Goal: Navigation & Orientation: Find specific page/section

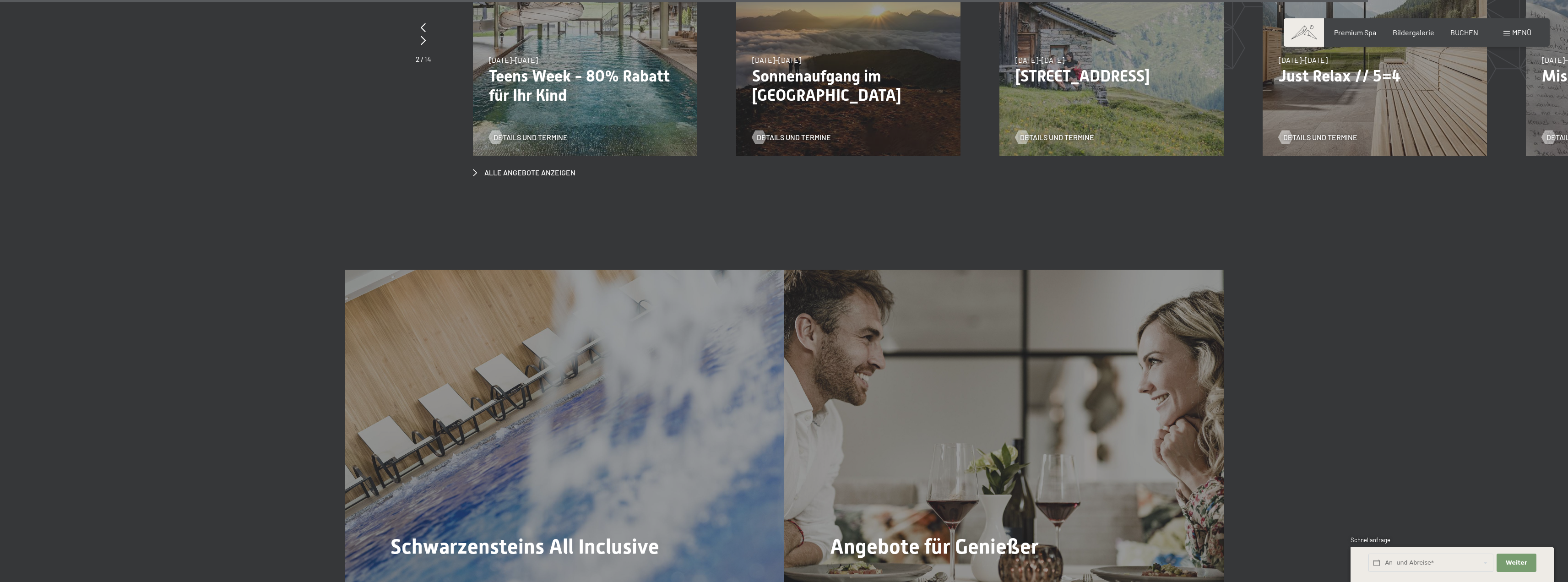
scroll to position [5629, 0]
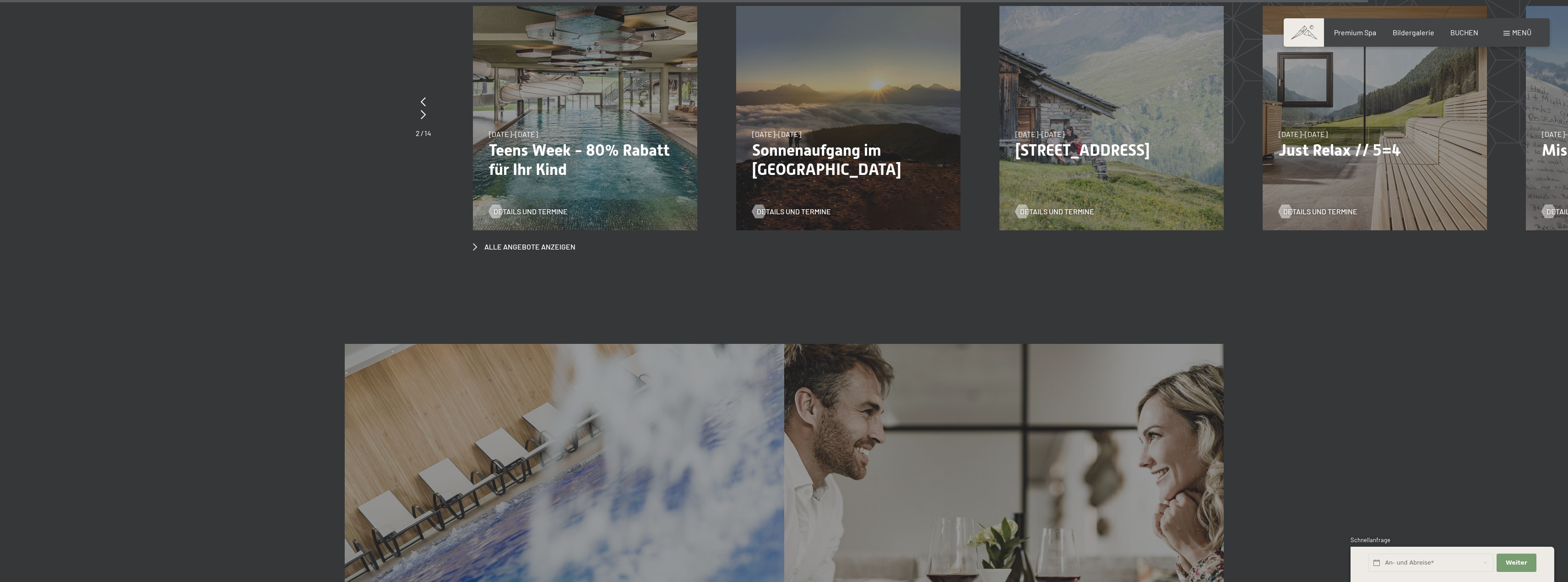
click at [1400, 38] on div "Buchen Anfragen Premium Spa Bildergalerie BUCHEN Menü DE IT EN Gutschein Bilder…" at bounding box center [1417, 32] width 230 height 10
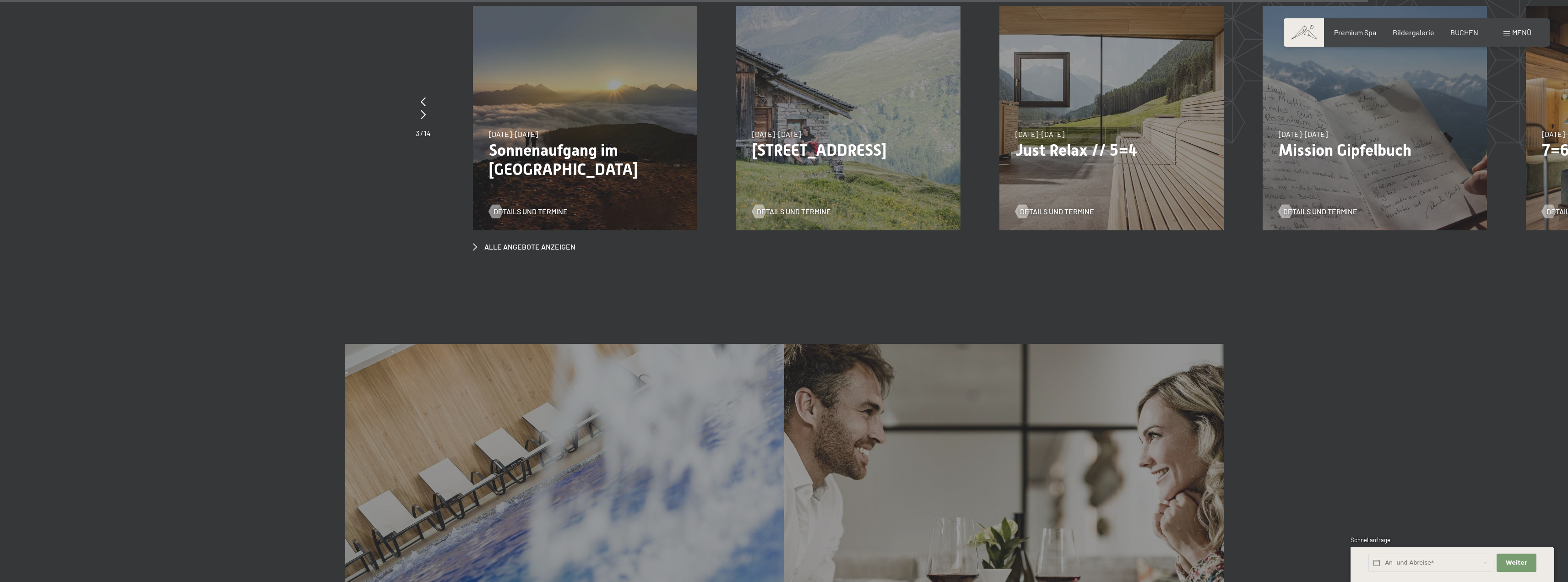
click at [1418, 27] on div "Buchen Anfragen Premium Spa Bildergalerie BUCHEN Menü DE IT EN Gutschein Bilder…" at bounding box center [1417, 32] width 230 height 10
click at [1414, 33] on span "Bildergalerie" at bounding box center [1414, 31] width 41 height 9
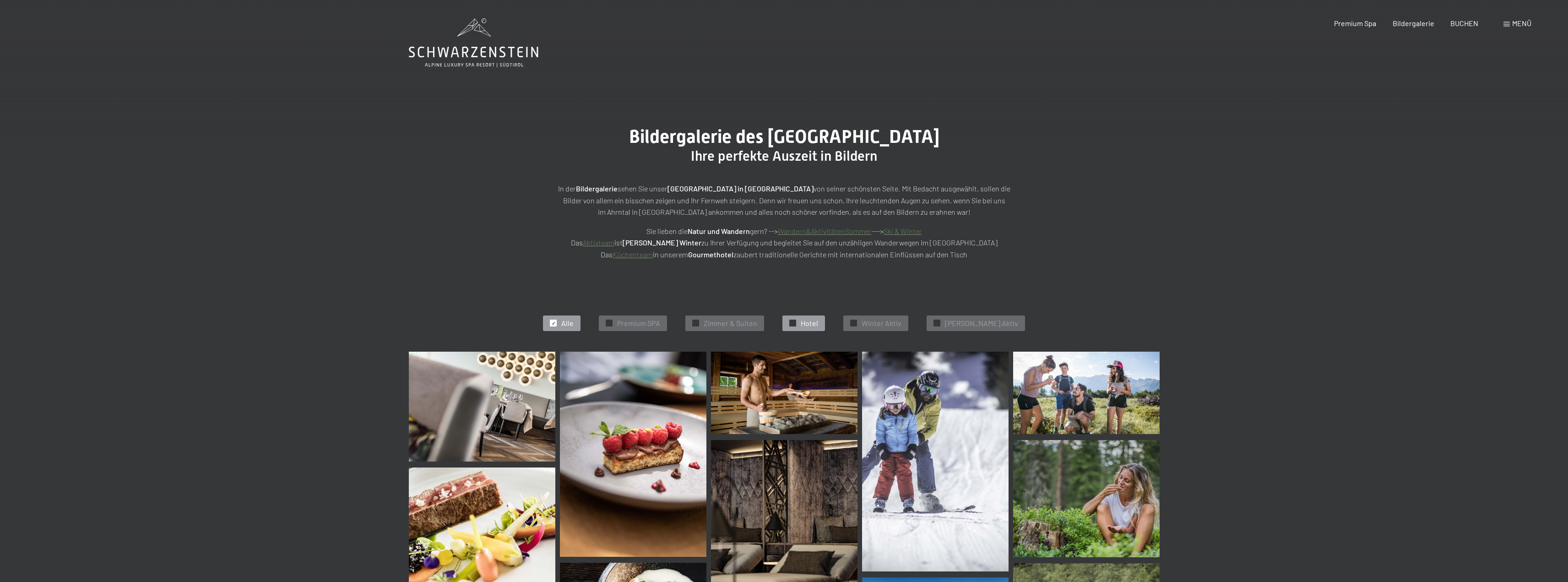
click at [818, 321] on span "Hotel" at bounding box center [809, 323] width 17 height 10
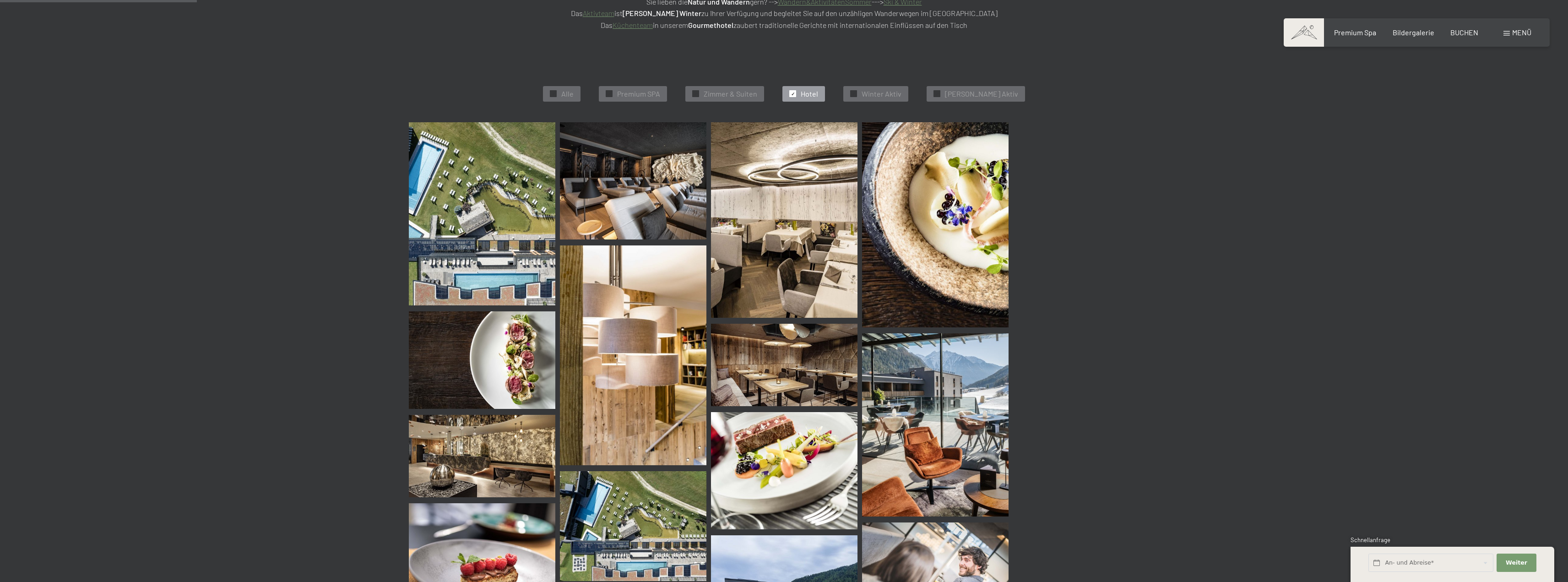
scroll to position [231, 0]
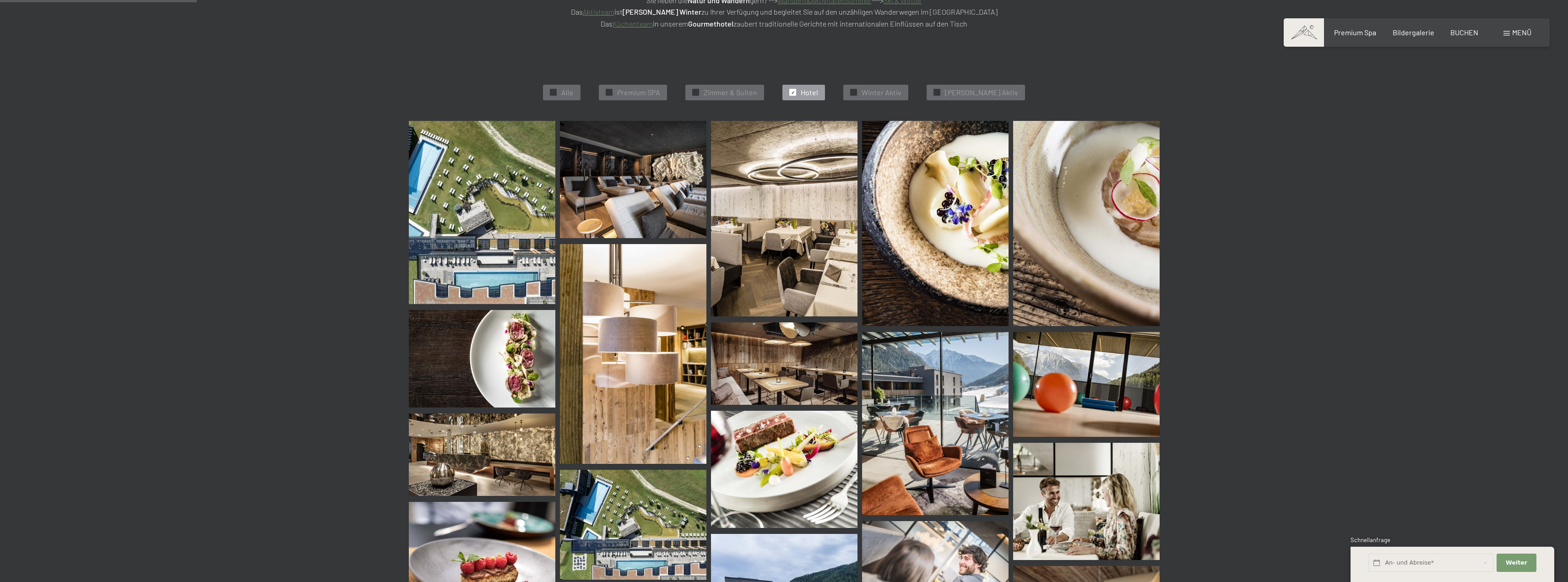
click at [781, 233] on img at bounding box center [784, 218] width 147 height 196
